Goal: Task Accomplishment & Management: Complete application form

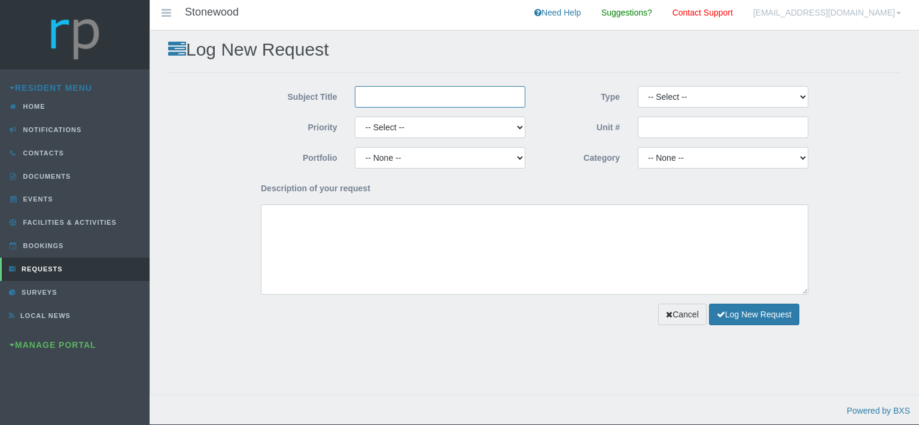
click at [386, 99] on input "Subject Title" at bounding box center [440, 97] width 170 height 22
type input "Paint Emporium"
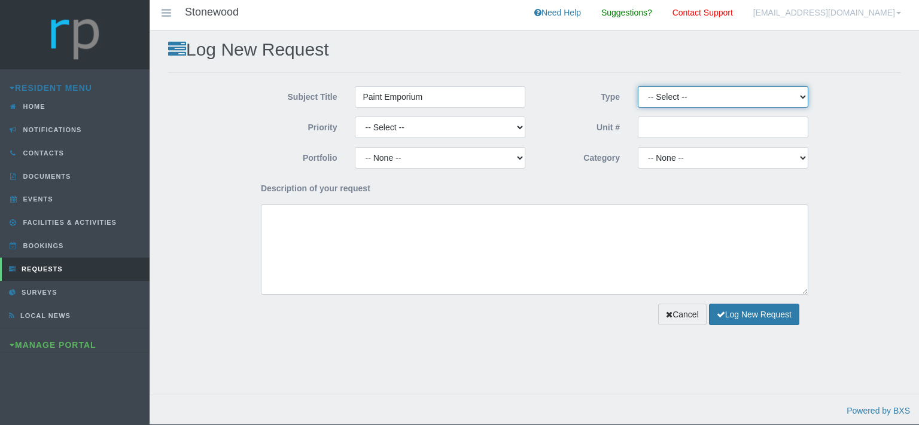
click at [638, 86] on select "-- Select -- Complaint Compliment Enquiry Request for maintenance Other (not li…" at bounding box center [723, 97] width 170 height 22
select select "QUOTE"
click option "Quote Approval" at bounding box center [0, 0] width 0 height 0
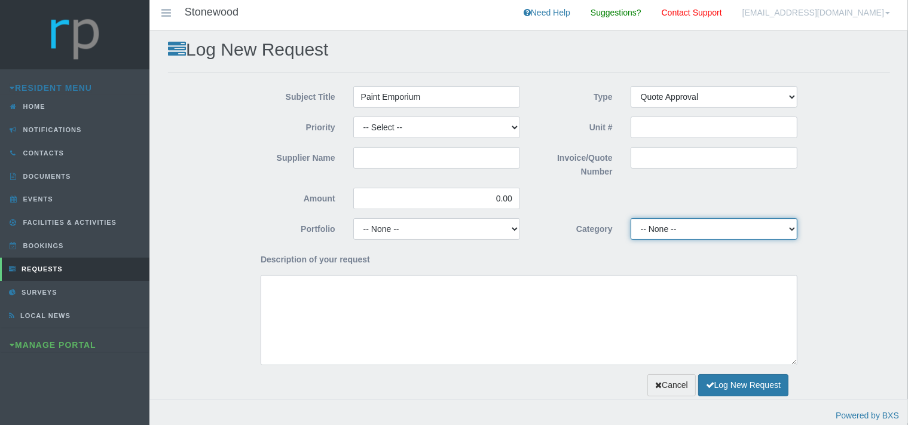
click at [631, 218] on select "-- None -- 10 YMP - Borehole 10 YMP - Fire Equipment 10 YMP - Garden upgrades 1…" at bounding box center [714, 229] width 167 height 22
click at [572, 190] on div "Supplier Name Invoice/Quote Number Amount 0.00" at bounding box center [529, 182] width 555 height 71
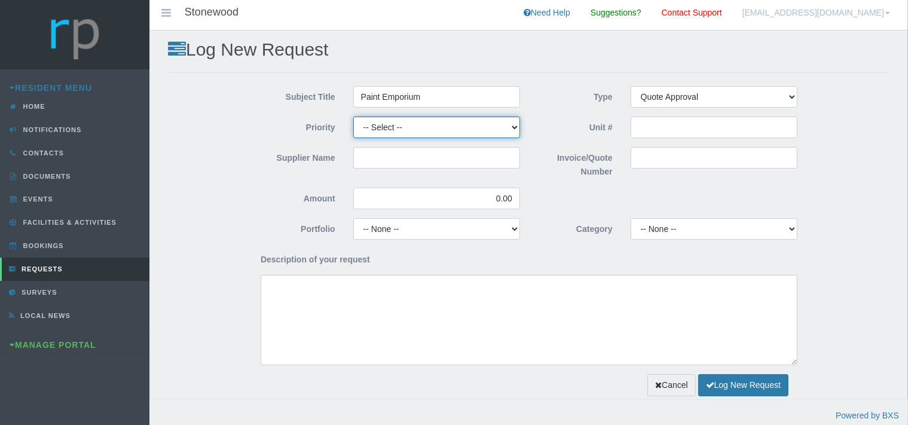
click at [353, 117] on select "-- Select -- High Low Normal" at bounding box center [436, 128] width 167 height 22
select select "MEDIUM"
click option "Normal" at bounding box center [0, 0] width 0 height 0
click at [391, 164] on input "Supplier Name" at bounding box center [436, 158] width 167 height 22
type input "Paint Emporium"
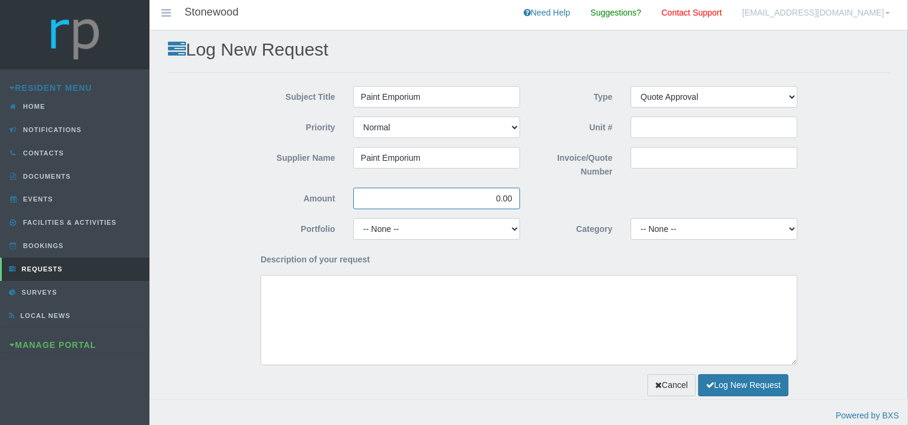
drag, startPoint x: 518, startPoint y: 199, endPoint x: 478, endPoint y: 197, distance: 40.7
click at [478, 197] on input "0.00" at bounding box center [436, 199] width 167 height 22
type input "1,599.50"
click at [652, 161] on input "Invoice/Quote Number" at bounding box center [714, 158] width 167 height 22
click at [641, 154] on input "Invoice/Quote Number" at bounding box center [714, 158] width 167 height 22
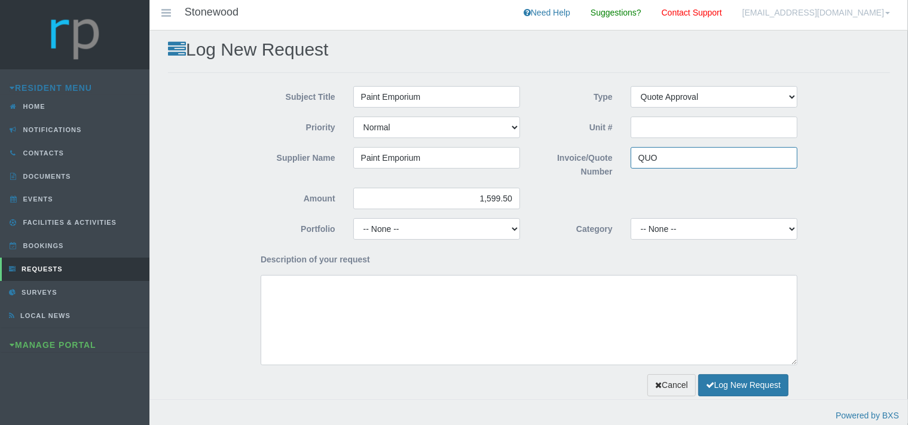
click at [660, 155] on input "QUO" at bounding box center [714, 158] width 167 height 22
paste input "110005"
type input "QUO110005"
click at [353, 218] on select "-- None -- Chairperson Communication Estate Manager Finance Gardens Maintenance…" at bounding box center [436, 229] width 167 height 22
select select "MAINT"
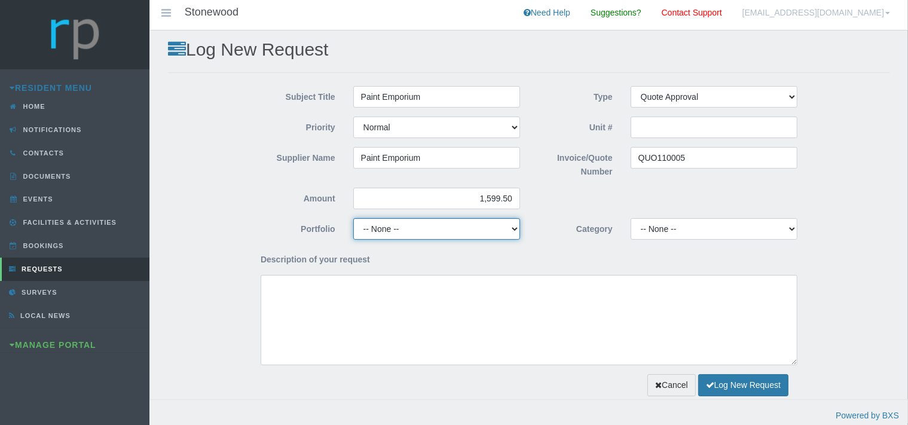
click option "Maintenance" at bounding box center [0, 0] width 0 height 0
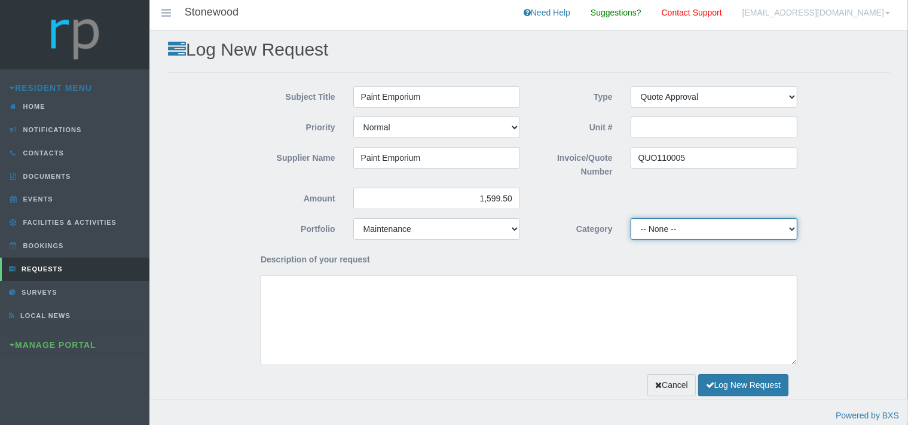
click at [631, 218] on select "-- None -- 10 YMP - Borehole 10 YMP - Fire Equipment 10 YMP - Garden upgrades 1…" at bounding box center [714, 229] width 167 height 22
select select "cab8aa4e-bb73-4359-86fe-91ba2ec4f15c"
click option "10 YMP - General Maintenance, DSTV Repairs, Paving & Other" at bounding box center [0, 0] width 0 height 0
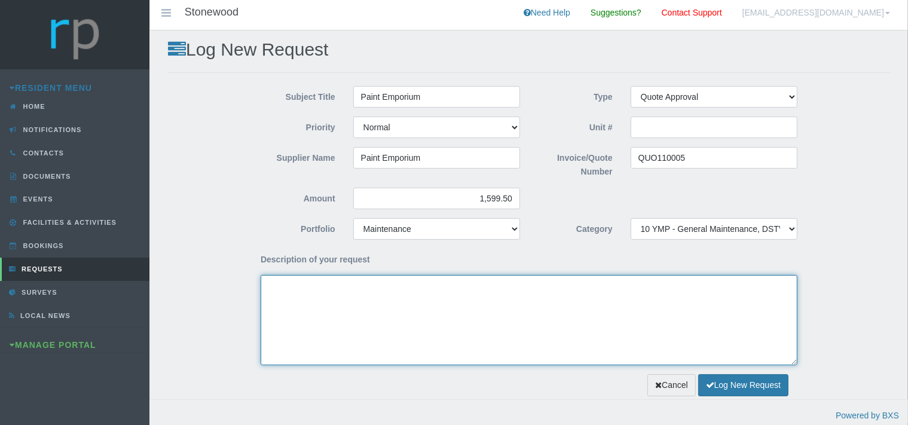
click at [289, 324] on textarea "Description of your request" at bounding box center [529, 320] width 537 height 90
type textarea "G"
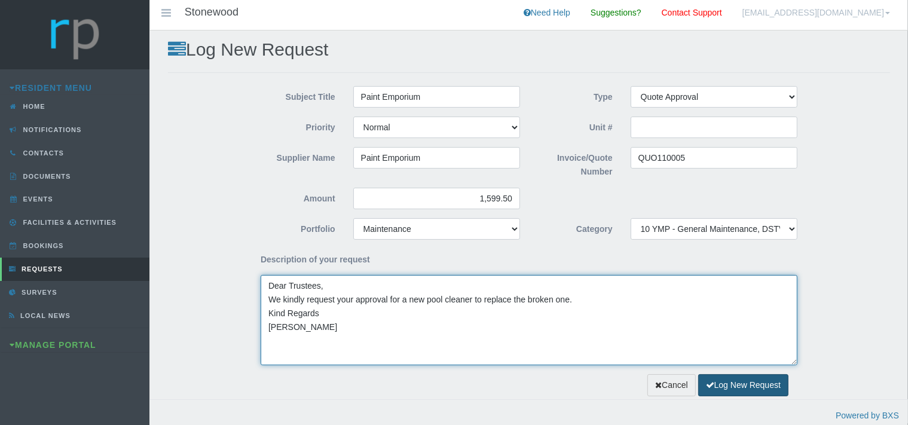
type textarea "Dear Trustees, We kindly request your approval for a new pool cleaner to replac…"
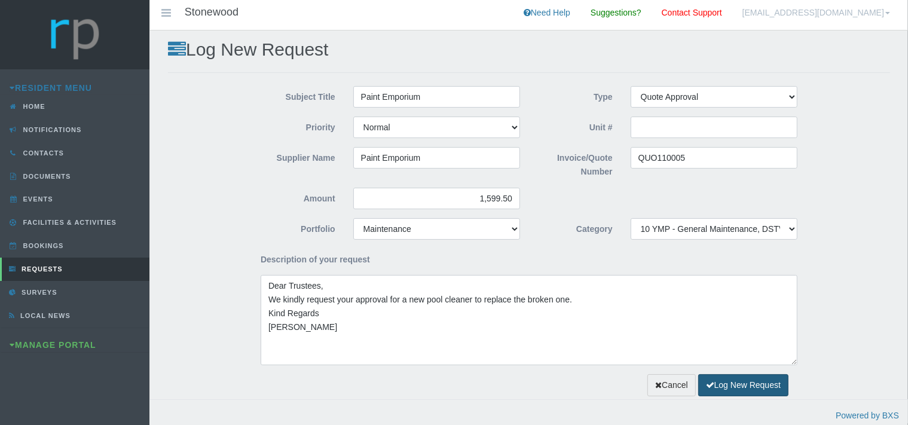
click at [740, 384] on button "Log New Request" at bounding box center [744, 385] width 90 height 22
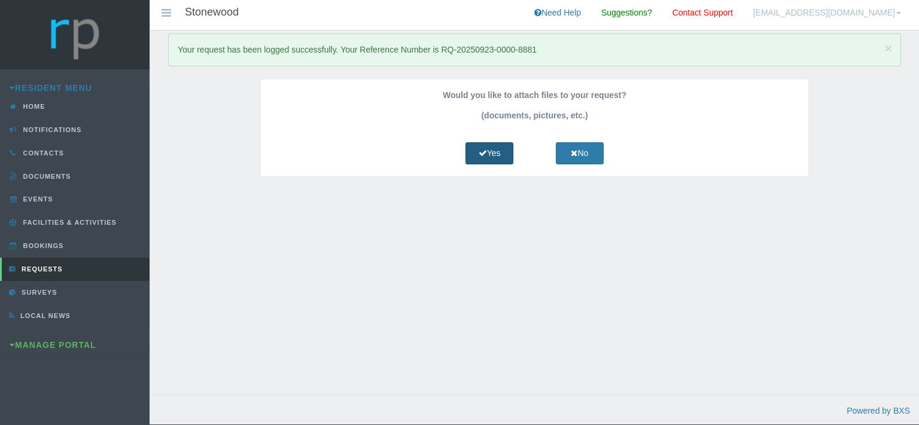
click at [486, 154] on link "Yes" at bounding box center [489, 153] width 48 height 22
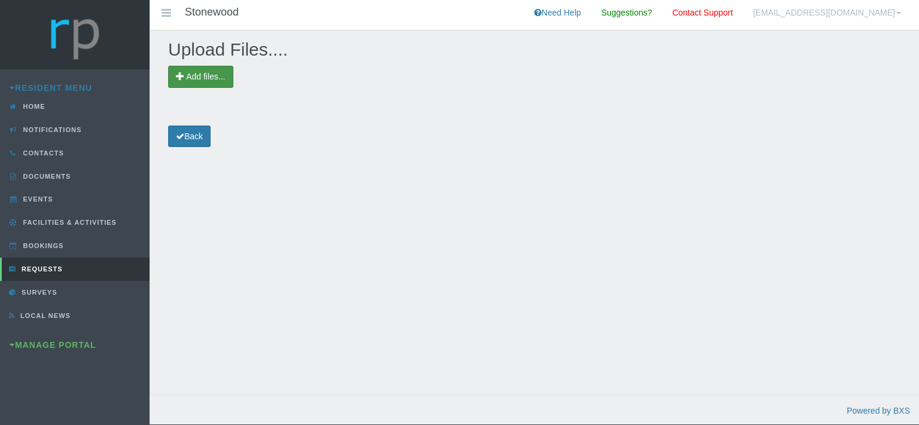
click at [203, 76] on span "Add files..." at bounding box center [205, 77] width 39 height 10
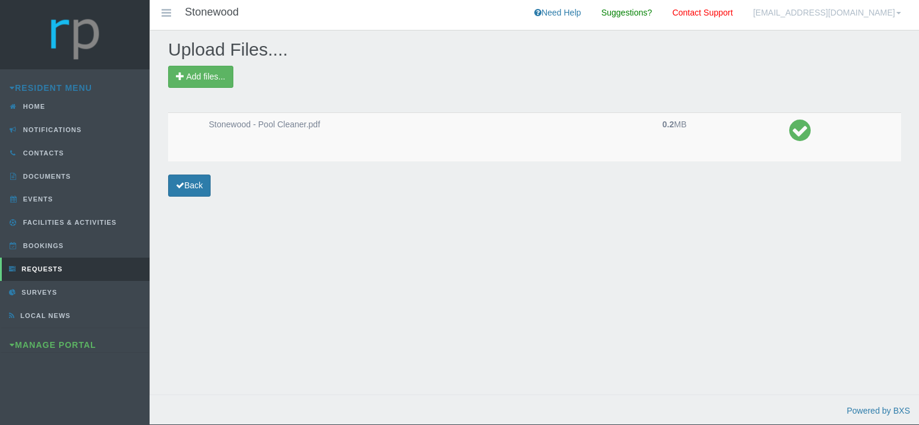
click at [199, 175] on div "Upload Files.... Add files... Stonewood - Pool Cleaner.pdf 0.2 MB Back" at bounding box center [534, 224] width 769 height 388
click at [205, 180] on link "Back" at bounding box center [189, 186] width 42 height 22
